Goal: Task Accomplishment & Management: Use online tool/utility

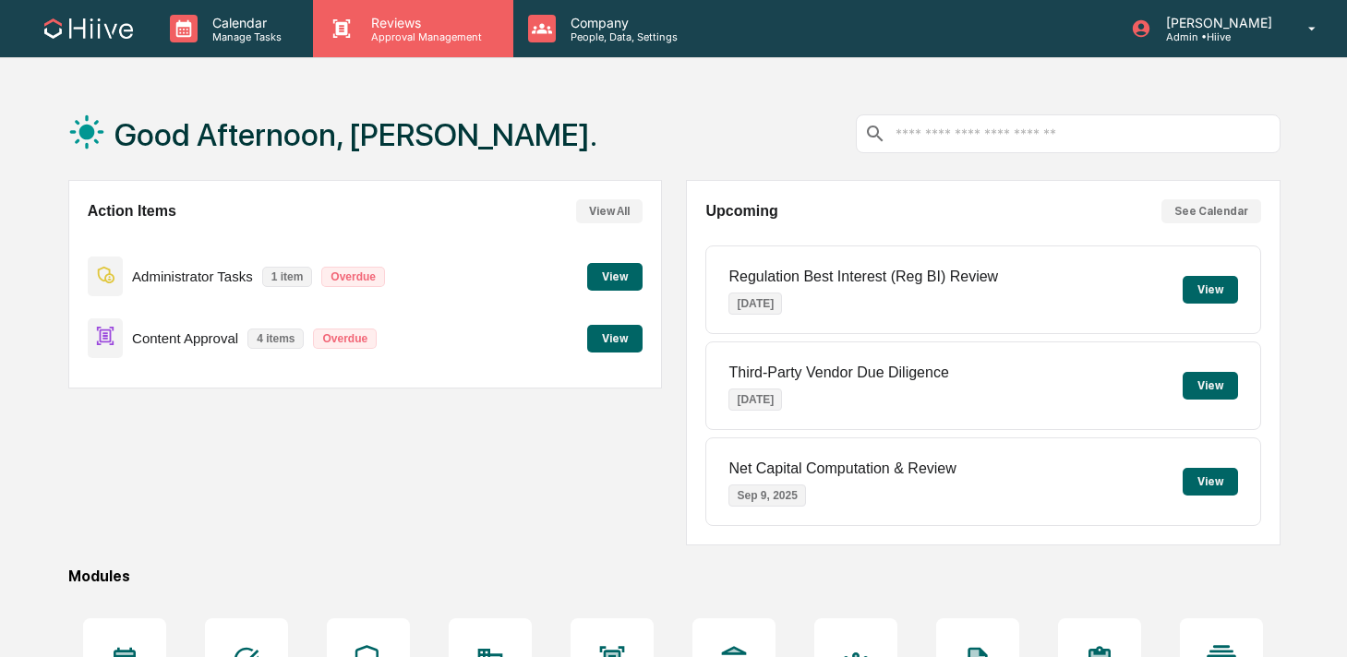
click at [358, 15] on p "Reviews" at bounding box center [423, 23] width 135 height 16
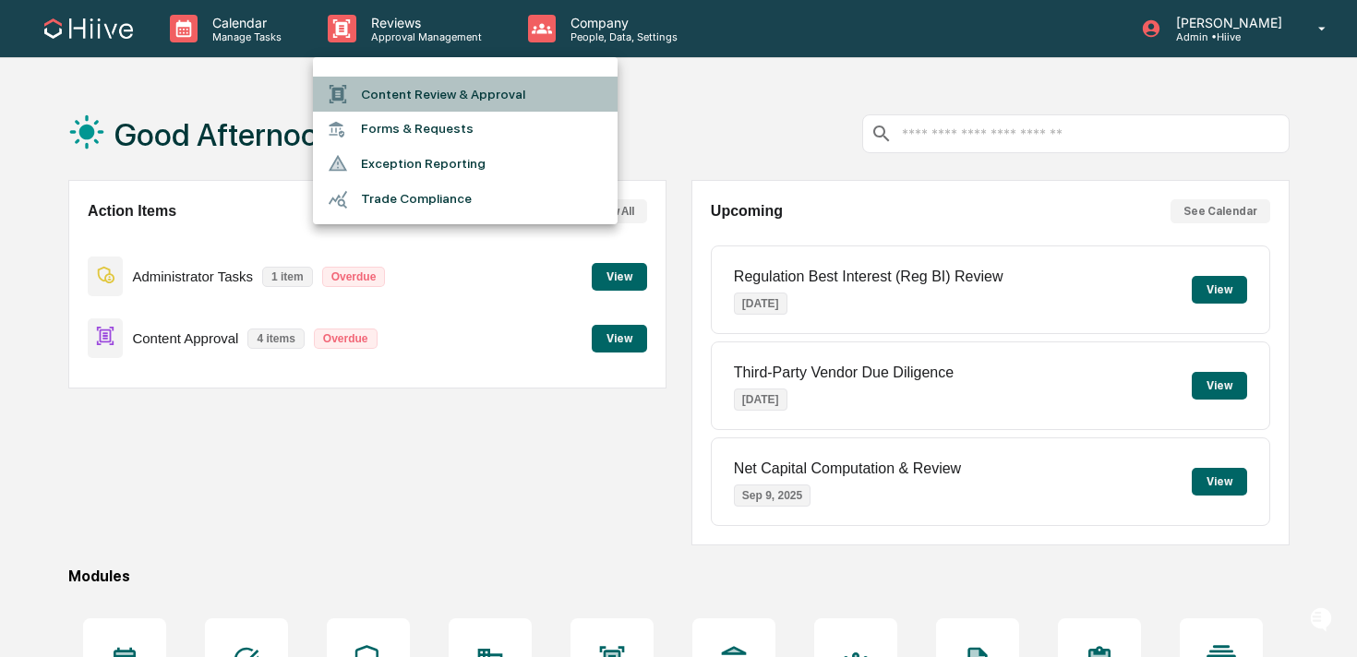
click at [380, 84] on li "Content Review & Approval" at bounding box center [465, 94] width 305 height 35
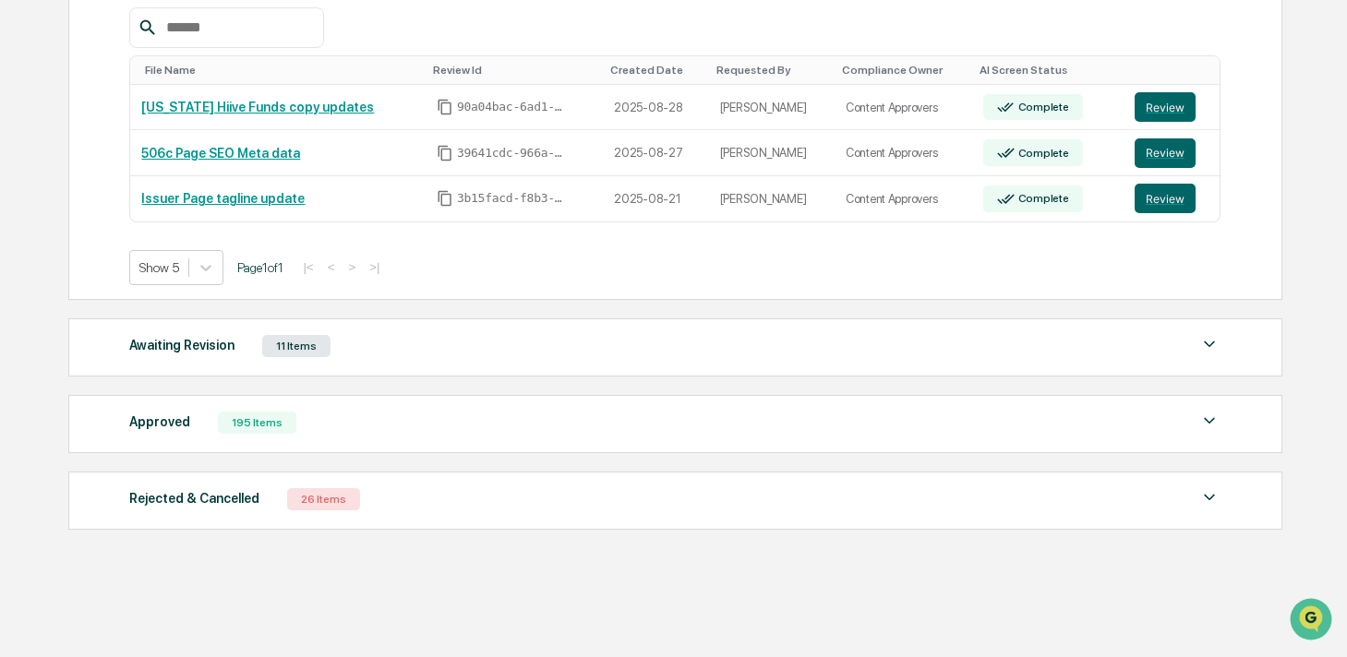
click at [432, 352] on div "Awaiting Revision 11 Items" at bounding box center [674, 346] width 1091 height 26
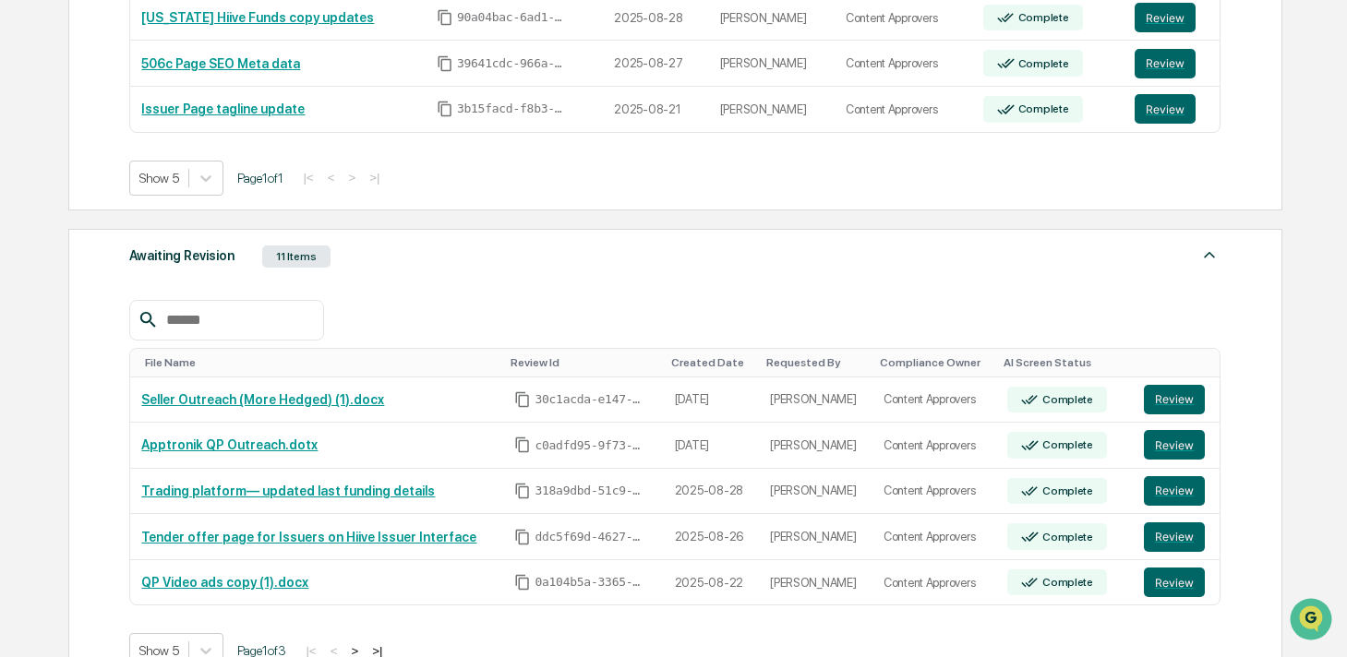
scroll to position [567, 0]
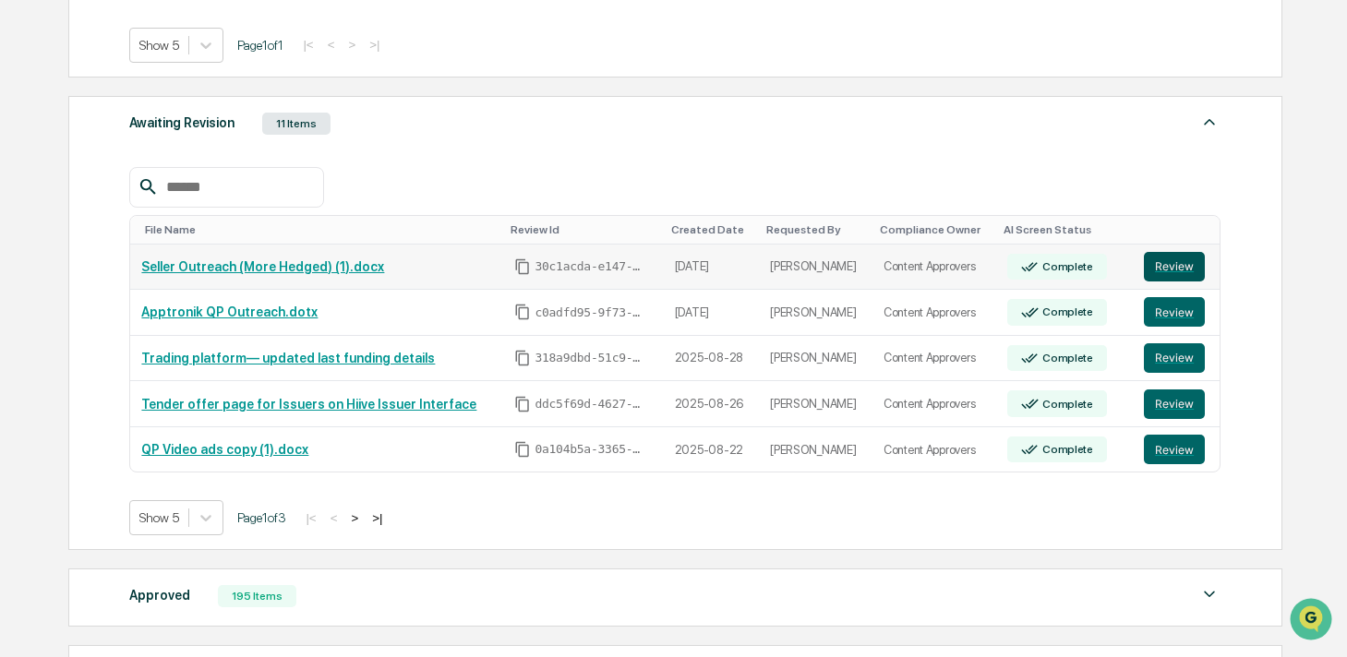
click at [1167, 270] on button "Review" at bounding box center [1174, 267] width 61 height 30
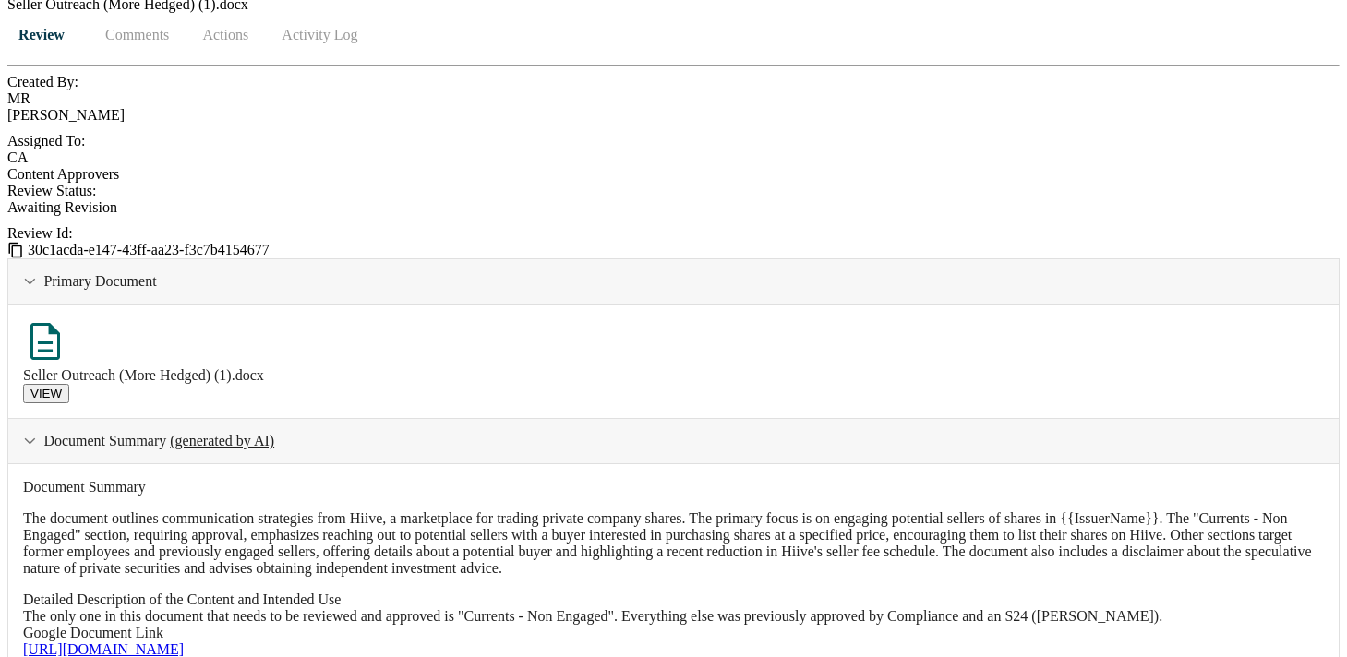
scroll to position [577, 0]
click at [184, 641] on link "[URL][DOMAIN_NAME]" at bounding box center [103, 649] width 161 height 16
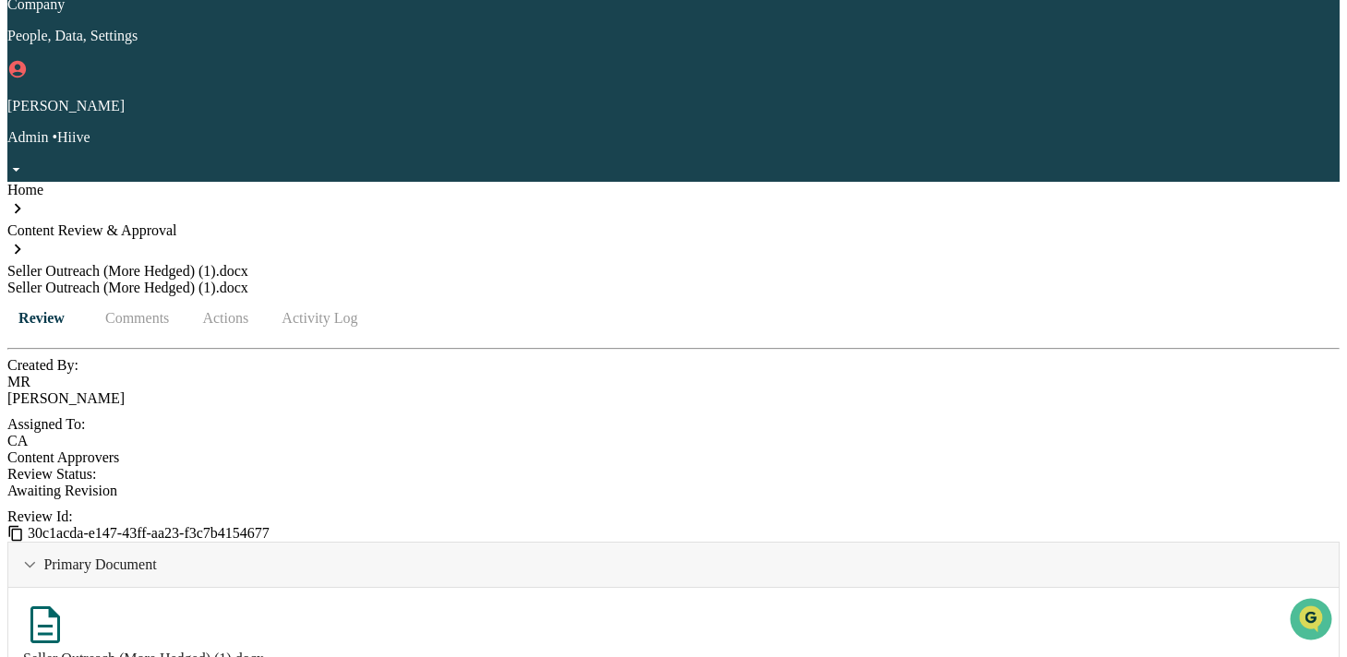
scroll to position [67, 0]
